Goal: Task Accomplishment & Management: Use online tool/utility

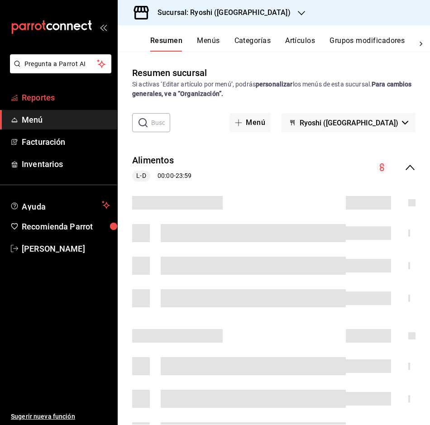
click at [64, 101] on span "Reportes" at bounding box center [66, 97] width 88 height 12
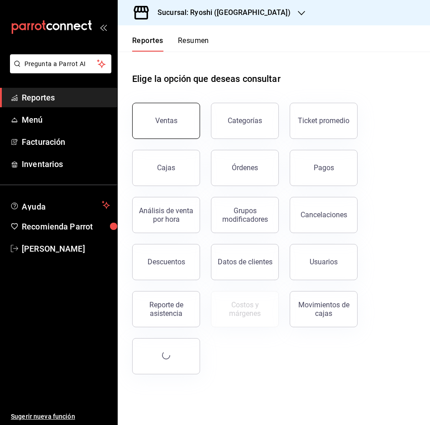
click at [173, 127] on button "Ventas" at bounding box center [166, 121] width 68 height 36
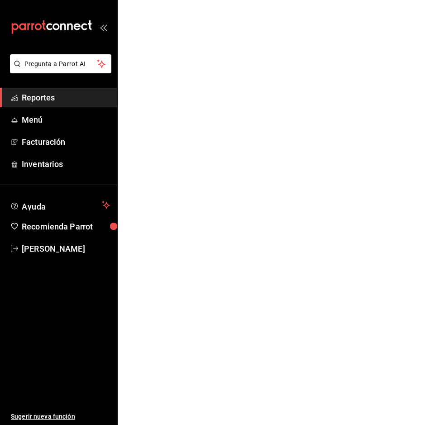
click at [173, 0] on html "Pregunta a Parrot AI Reportes Menú Facturación Inventarios Ayuda Recomienda Par…" at bounding box center [215, 0] width 430 height 0
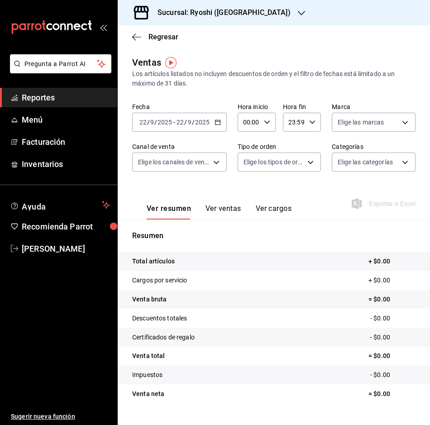
click at [218, 123] on icon "button" at bounding box center [218, 122] width 6 height 6
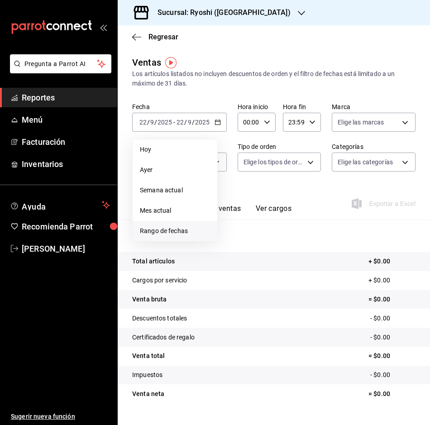
click at [160, 233] on span "Rango de fechas" at bounding box center [175, 231] width 70 height 10
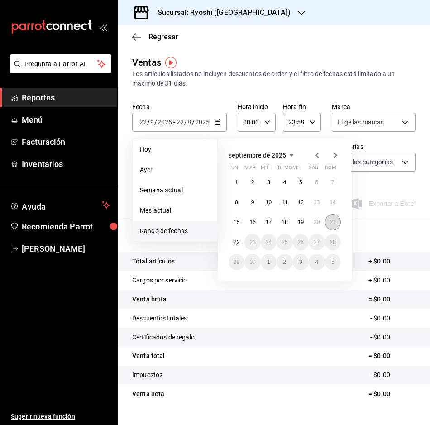
click at [334, 224] on abbr "21" at bounding box center [333, 222] width 6 height 6
click at [243, 244] on button "22" at bounding box center [237, 242] width 16 height 16
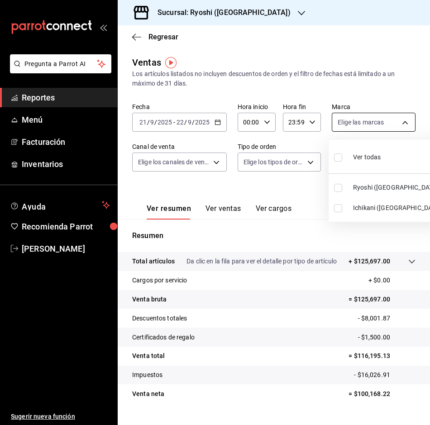
click at [396, 119] on body "Pregunta a Parrot AI Reportes Menú Facturación Inventarios Ayuda Recomienda Par…" at bounding box center [215, 212] width 430 height 425
click at [341, 208] on input "checkbox" at bounding box center [338, 208] width 8 height 8
checkbox input "true"
type input "e80bf875-3c9c-4ad9-8c6a-14c8262011fc"
click at [288, 188] on div at bounding box center [215, 212] width 430 height 425
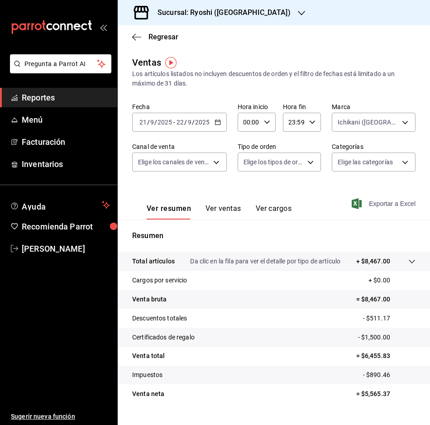
click at [369, 205] on span "Exportar a Excel" at bounding box center [385, 203] width 62 height 11
click at [369, 205] on div "Exportando a excel..." at bounding box center [378, 204] width 73 height 8
click at [134, 35] on icon "button" at bounding box center [136, 37] width 9 height 8
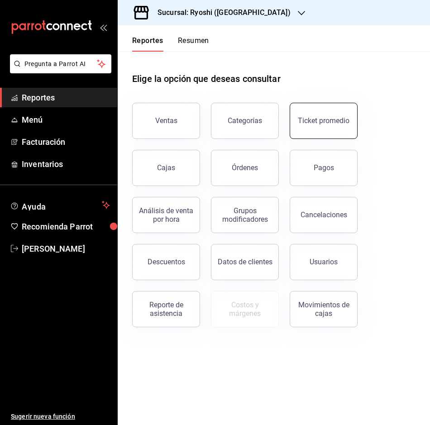
drag, startPoint x: 329, startPoint y: 101, endPoint x: 328, endPoint y: 110, distance: 9.1
click at [329, 101] on div "Ticket promedio" at bounding box center [318, 115] width 79 height 47
click at [330, 113] on button "Ticket promedio" at bounding box center [324, 121] width 68 height 36
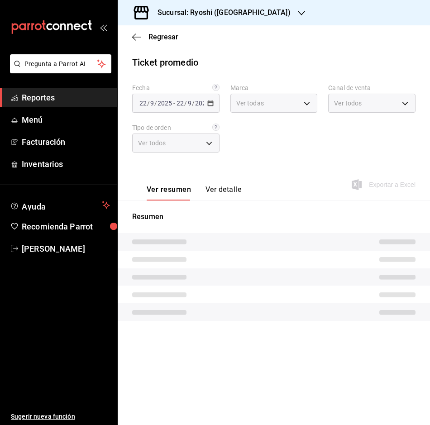
type input "26ca50e5-a845-484f-a54e-8a4432b79f59,e80bf875-3c9c-4ad9-8c6a-14c8262011fc"
type input "PARROT,UBER_EATS,RAPPI,DIDI_FOOD,ONLINE"
type input "8361b891-a2e9-4fcd-a853-f9fc8036f76a,b76ec9ad-9f52-4de9-91c0-fd75567639de,0d81c…"
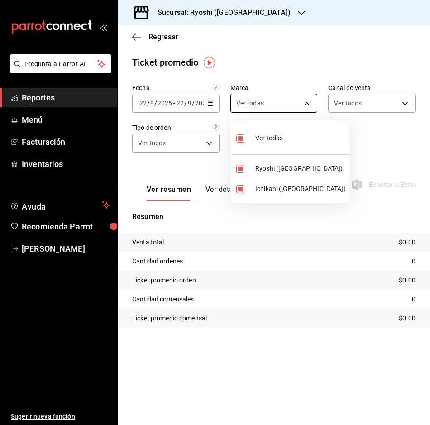
click at [305, 102] on body "Pregunta a Parrot AI Reportes Menú Facturación Inventarios Ayuda Recomienda Par…" at bounding box center [215, 212] width 430 height 425
click at [242, 169] on input "checkbox" at bounding box center [240, 169] width 8 height 8
checkbox input "false"
type input "e80bf875-3c9c-4ad9-8c6a-14c8262011fc"
checkbox input "false"
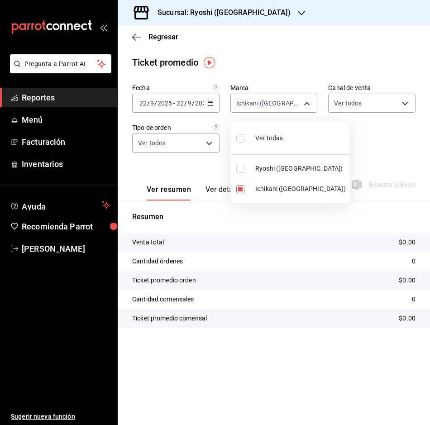
click at [406, 101] on div at bounding box center [215, 212] width 430 height 425
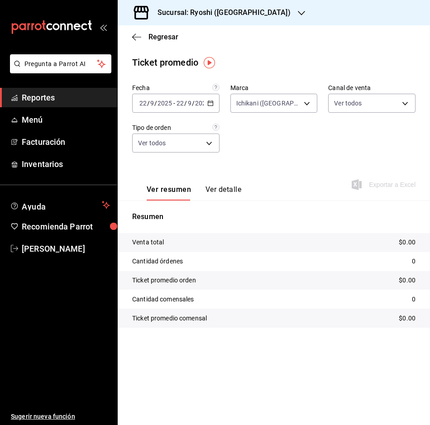
click at [209, 101] on \(Stroke\) "button" at bounding box center [210, 103] width 5 height 5
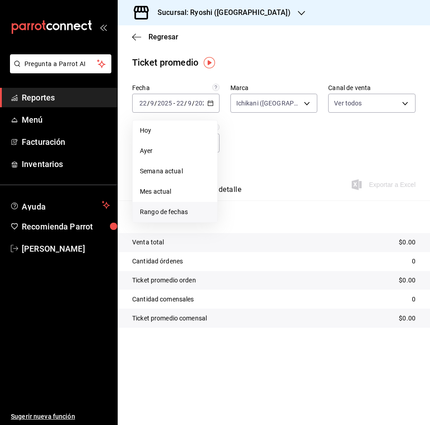
click at [189, 212] on span "Rango de fechas" at bounding box center [175, 212] width 70 height 10
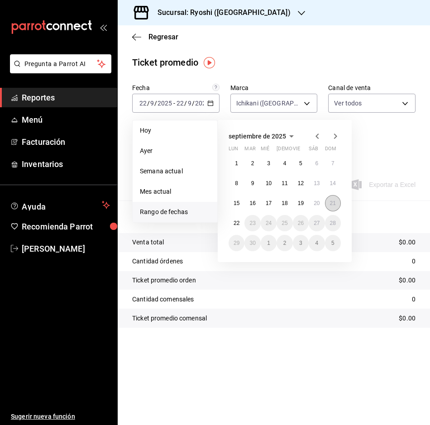
click at [332, 203] on abbr "21" at bounding box center [333, 203] width 6 height 6
click at [238, 222] on abbr "22" at bounding box center [237, 223] width 6 height 6
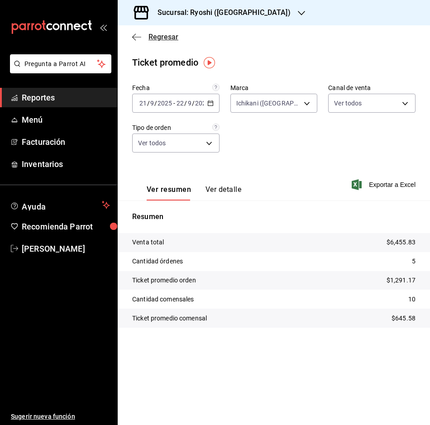
click at [133, 39] on icon "button" at bounding box center [136, 37] width 9 height 8
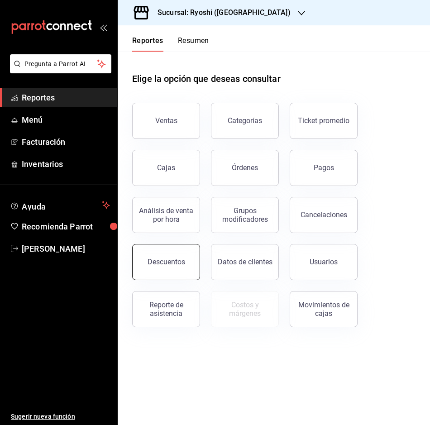
click at [167, 268] on button "Descuentos" at bounding box center [166, 262] width 68 height 36
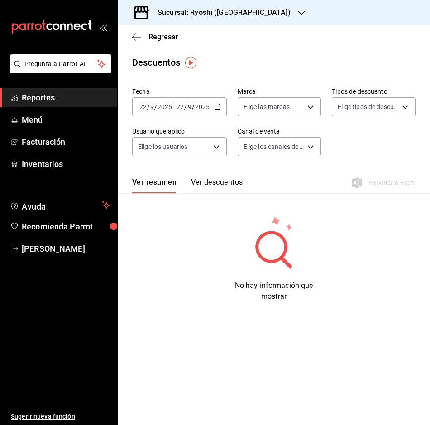
click at [219, 111] on div "[DATE] [DATE] - [DATE] [DATE]" at bounding box center [179, 106] width 95 height 19
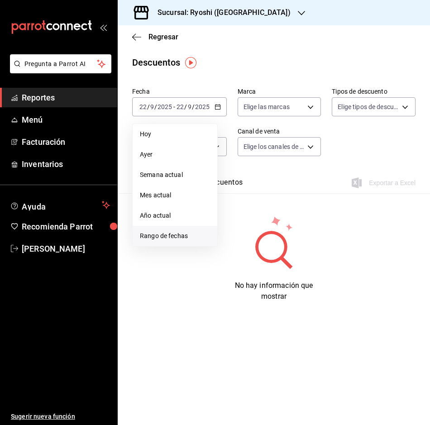
click at [173, 236] on span "Rango de fechas" at bounding box center [175, 236] width 70 height 10
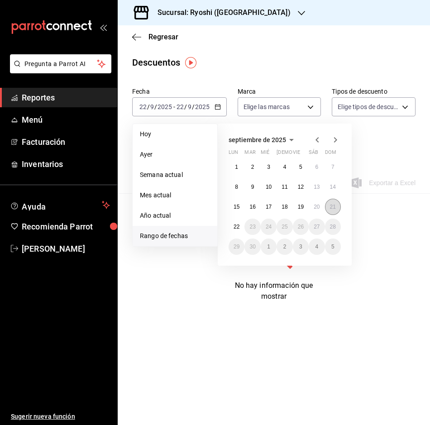
click at [335, 209] on abbr "21" at bounding box center [333, 207] width 6 height 6
click at [234, 229] on abbr "22" at bounding box center [237, 227] width 6 height 6
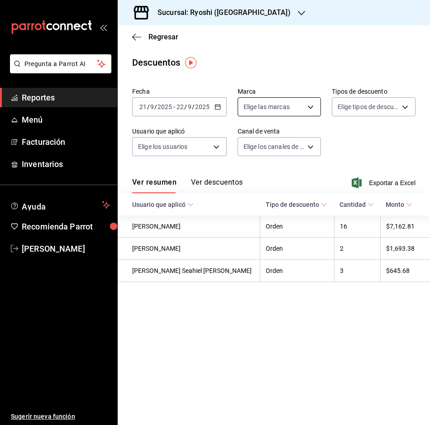
click at [317, 111] on body "Pregunta a Parrot AI Reportes Menú Facturación Inventarios Ayuda Recomienda Par…" at bounding box center [215, 212] width 430 height 425
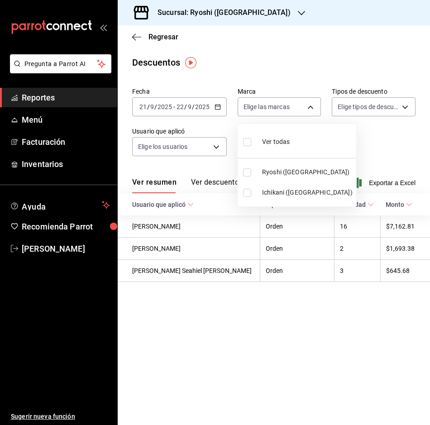
click at [250, 192] on input "checkbox" at bounding box center [247, 193] width 8 height 8
checkbox input "true"
click at [403, 145] on div at bounding box center [215, 212] width 430 height 425
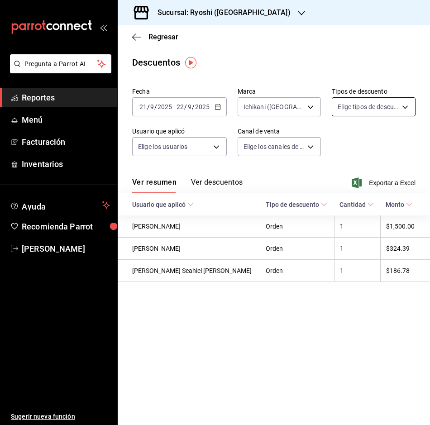
click at [404, 104] on body "Pregunta a Parrot AI Reportes Menú Facturación Inventarios Ayuda Recomienda Par…" at bounding box center [215, 212] width 430 height 425
click at [404, 104] on div at bounding box center [215, 212] width 430 height 425
click at [384, 184] on span "Exportar a Excel" at bounding box center [385, 183] width 62 height 11
click at [315, 107] on body "Pregunta a Parrot AI Reportes Menú Facturación Inventarios Ayuda Recomienda Par…" at bounding box center [215, 212] width 430 height 425
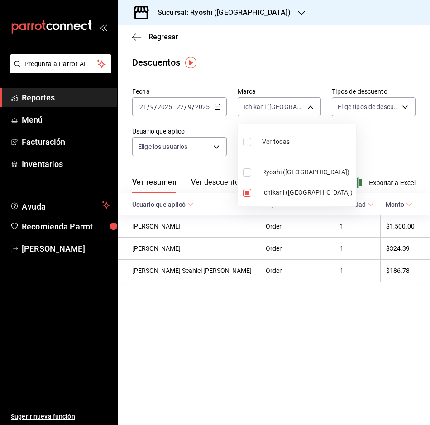
click at [297, 171] on span "Ryoshi ([GEOGRAPHIC_DATA])" at bounding box center [307, 173] width 91 height 10
type input "e80bf875-3c9c-4ad9-8c6a-14c8262011fc,26ca50e5-a845-484f-a54e-8a4432b79f59"
checkbox input "true"
click at [376, 181] on div at bounding box center [215, 212] width 430 height 425
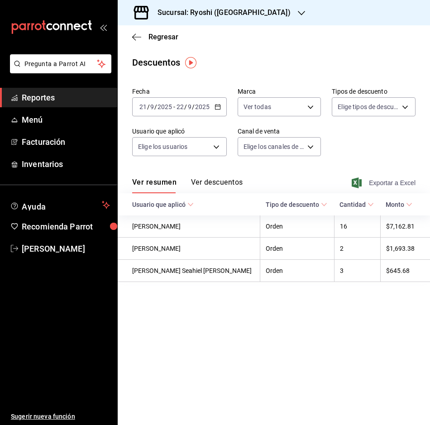
click at [383, 181] on span "Exportar a Excel" at bounding box center [385, 183] width 62 height 11
click at [383, 181] on div "Exportando a excel..." at bounding box center [378, 183] width 73 height 8
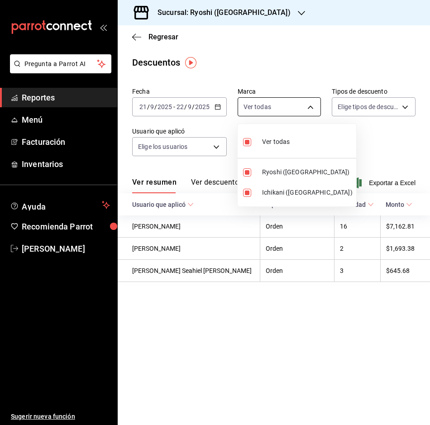
click at [305, 109] on body "Pregunta a Parrot AI Reportes Menú Facturación Inventarios Ayuda Recomienda Par…" at bounding box center [215, 212] width 430 height 425
click at [247, 193] on input "checkbox" at bounding box center [247, 193] width 8 height 8
checkbox input "false"
type input "26ca50e5-a845-484f-a54e-8a4432b79f59"
checkbox input "false"
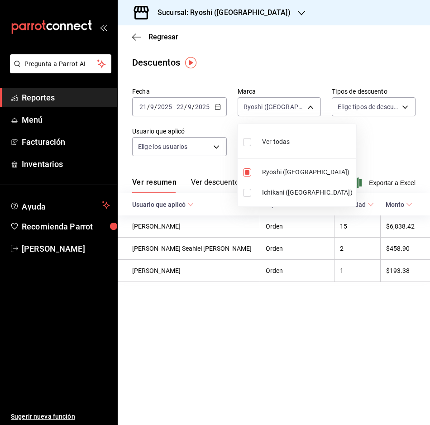
click at [407, 152] on div at bounding box center [215, 212] width 430 height 425
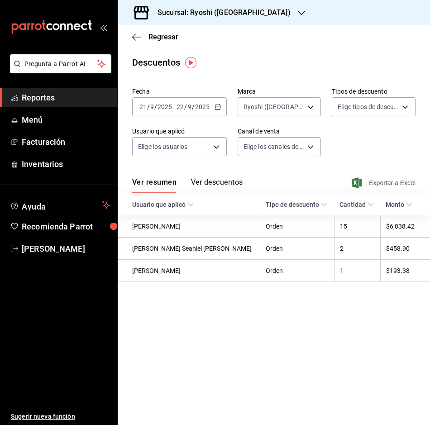
click at [389, 183] on span "Exportar a Excel" at bounding box center [385, 183] width 62 height 11
click at [389, 183] on div "Exportando a excel..." at bounding box center [378, 183] width 73 height 8
click at [293, 173] on div "Ver resumen Ver descuentos Exportar a Excel" at bounding box center [274, 180] width 312 height 26
click at [135, 38] on icon "button" at bounding box center [136, 37] width 9 height 8
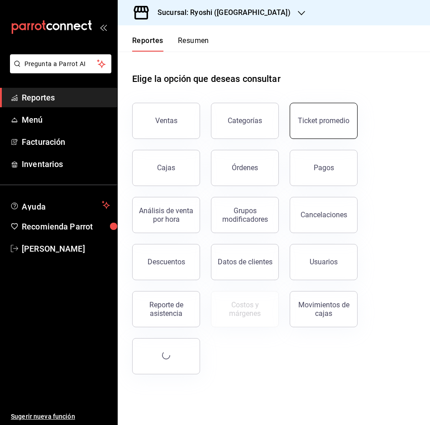
click at [315, 124] on div "Ticket promedio" at bounding box center [324, 120] width 52 height 9
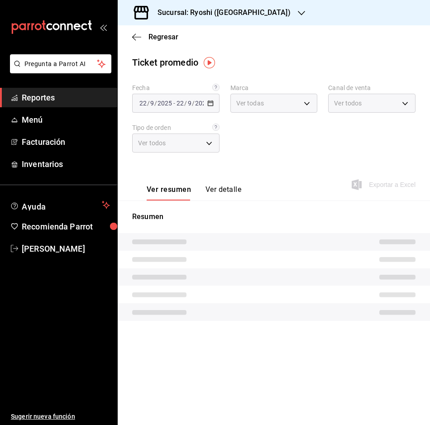
type input "26ca50e5-a845-484f-a54e-8a4432b79f59,e80bf875-3c9c-4ad9-8c6a-14c8262011fc"
type input "PARROT,UBER_EATS,RAPPI,DIDI_FOOD,ONLINE"
type input "8361b891-a2e9-4fcd-a853-f9fc8036f76a,b76ec9ad-9f52-4de9-91c0-fd75567639de,0d81c…"
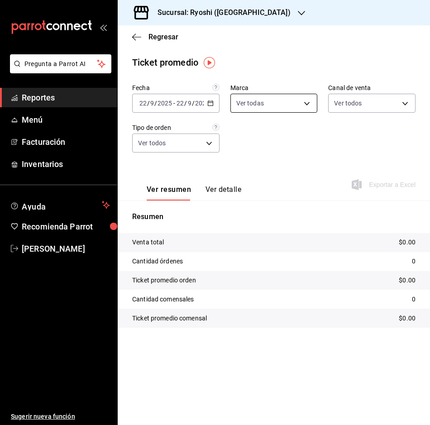
click at [306, 101] on body "Pregunta a Parrot AI Reportes Menú Facturación Inventarios Ayuda Recomienda Par…" at bounding box center [215, 212] width 430 height 425
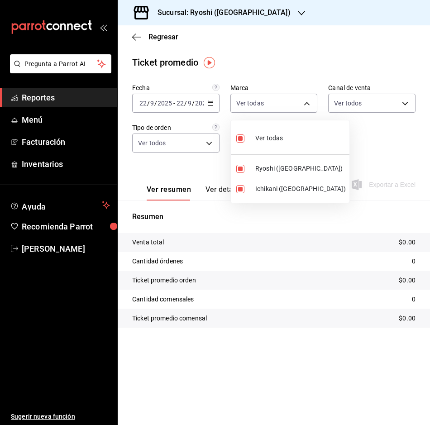
click at [242, 187] on input "checkbox" at bounding box center [240, 189] width 8 height 8
checkbox input "false"
type input "26ca50e5-a845-484f-a54e-8a4432b79f59"
checkbox input "false"
click at [213, 97] on div at bounding box center [215, 212] width 430 height 425
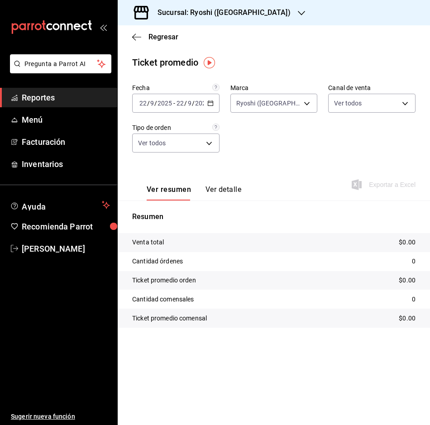
click at [212, 101] on \(Stroke\) "button" at bounding box center [210, 103] width 5 height 5
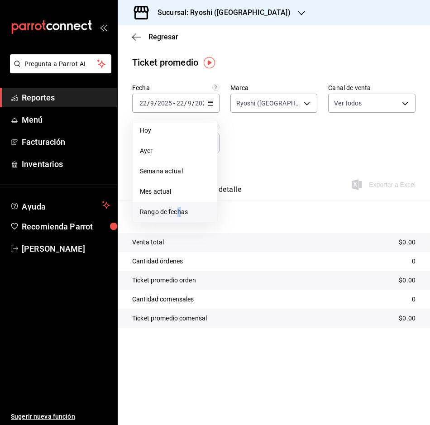
click at [179, 211] on span "Rango de fechas" at bounding box center [175, 212] width 70 height 10
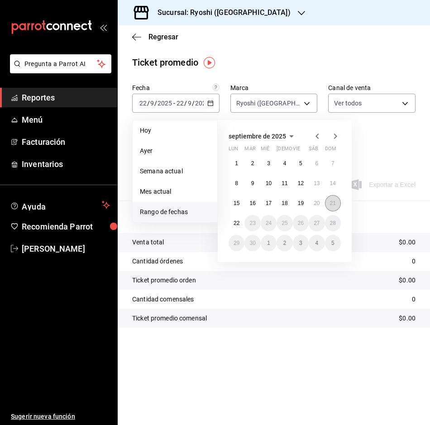
click at [337, 200] on button "21" at bounding box center [333, 203] width 16 height 16
click at [241, 225] on button "22" at bounding box center [237, 223] width 16 height 16
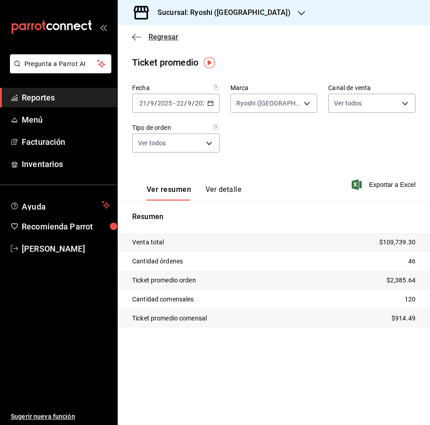
click at [135, 37] on icon "button" at bounding box center [136, 37] width 9 height 0
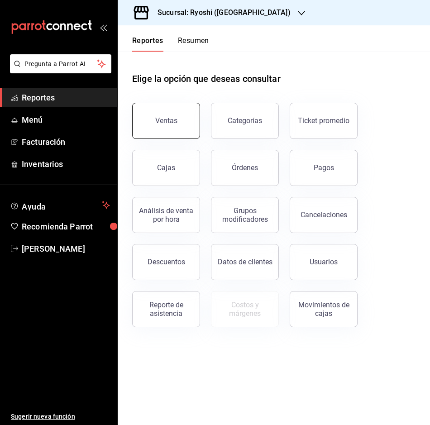
click at [174, 119] on div "Ventas" at bounding box center [166, 120] width 22 height 9
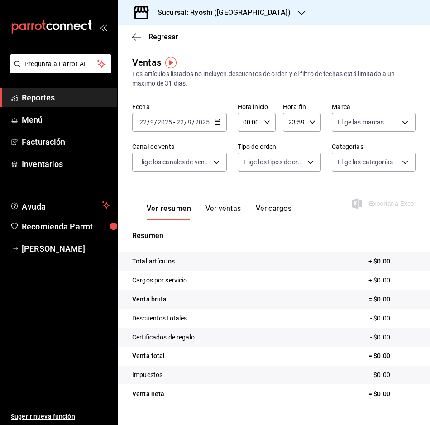
click at [219, 120] on \(Stroke\) "button" at bounding box center [217, 122] width 5 height 5
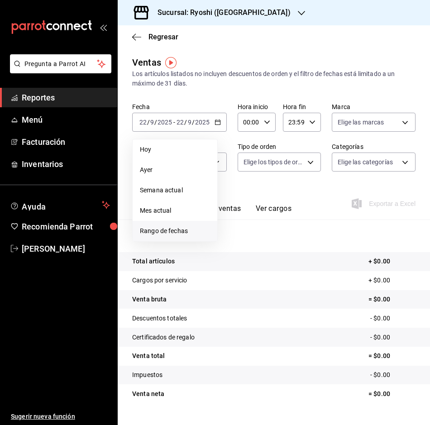
click at [183, 233] on span "Rango de fechas" at bounding box center [175, 231] width 70 height 10
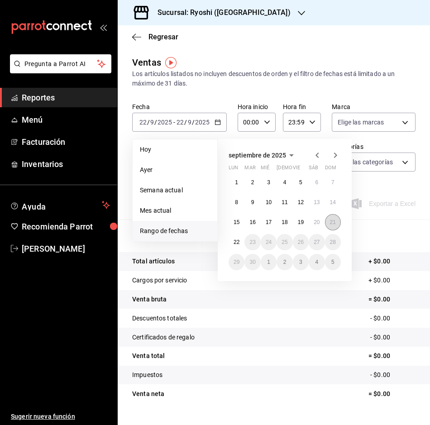
click at [333, 222] on abbr "21" at bounding box center [333, 222] width 6 height 6
click at [240, 242] on button "22" at bounding box center [237, 242] width 16 height 16
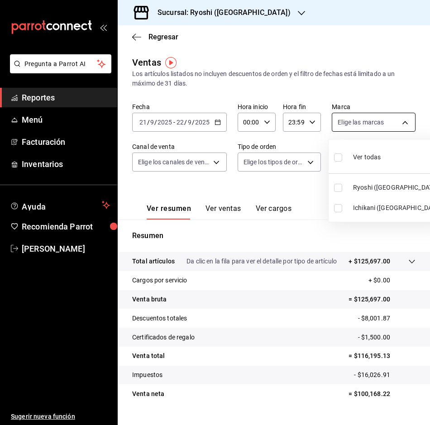
click at [399, 123] on body "Pregunta a Parrot AI Reportes Menú Facturación Inventarios Ayuda Recomienda Par…" at bounding box center [215, 212] width 430 height 425
click at [341, 188] on input "checkbox" at bounding box center [338, 188] width 8 height 8
checkbox input "true"
type input "26ca50e5-a845-484f-a54e-8a4432b79f59"
click at [250, 236] on div at bounding box center [215, 212] width 430 height 425
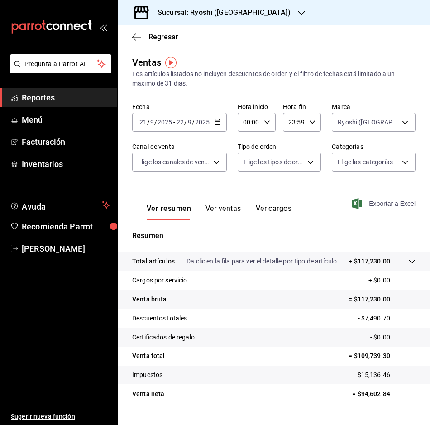
click at [377, 203] on span "Exportar a Excel" at bounding box center [385, 203] width 62 height 11
click at [377, 203] on div "Exportar a Excel" at bounding box center [385, 203] width 62 height 11
